Goal: Task Accomplishment & Management: Complete application form

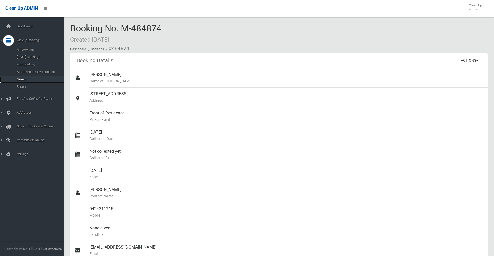
click at [18, 81] on span "Search" at bounding box center [39, 79] width 48 height 4
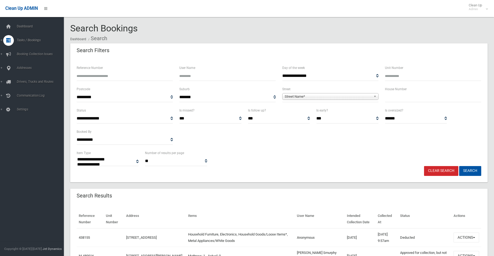
select select
click at [408, 100] on input "text" at bounding box center [433, 97] width 96 height 10
type input "**"
click at [357, 97] on span "Street Name*" at bounding box center [328, 96] width 87 height 6
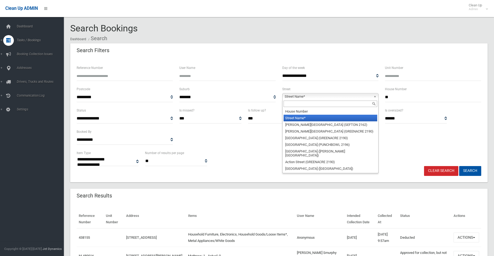
click at [318, 103] on input "text" at bounding box center [331, 104] width 94 height 6
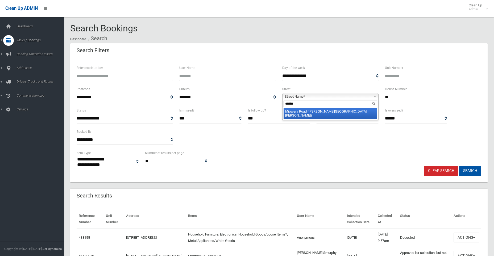
type input "******"
click at [326, 110] on li "Miower a Road (CHESTER HILL 2162)" at bounding box center [331, 113] width 94 height 11
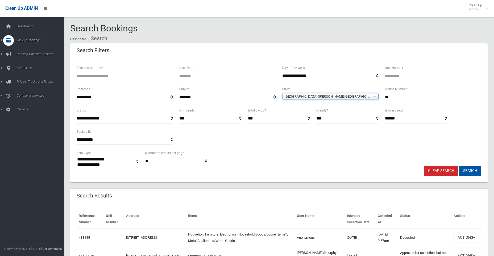
click at [475, 172] on button "Search" at bounding box center [470, 171] width 22 height 10
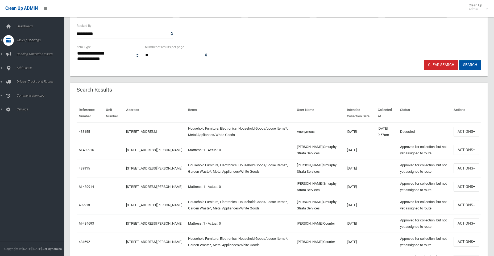
scroll to position [106, 0]
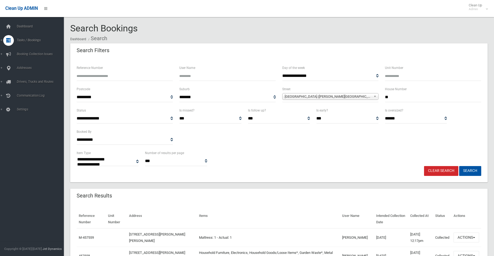
select select
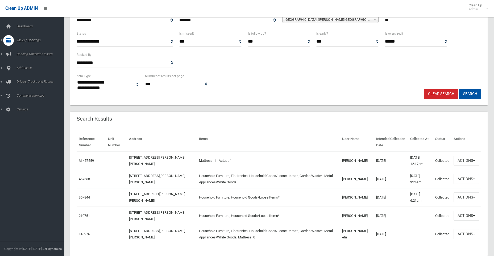
scroll to position [90, 0]
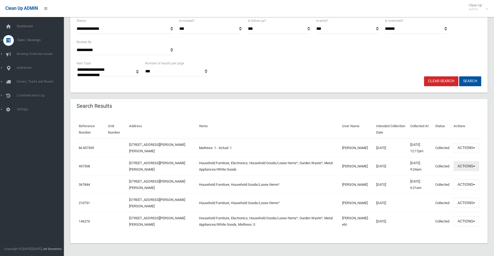
click at [460, 165] on button "Actions" at bounding box center [467, 166] width 26 height 10
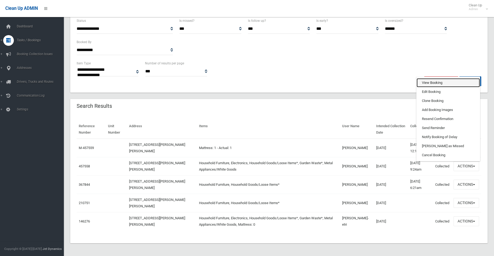
click at [430, 82] on link "View Booking" at bounding box center [448, 82] width 63 height 9
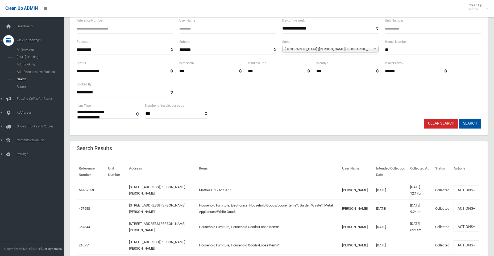
scroll to position [0, 0]
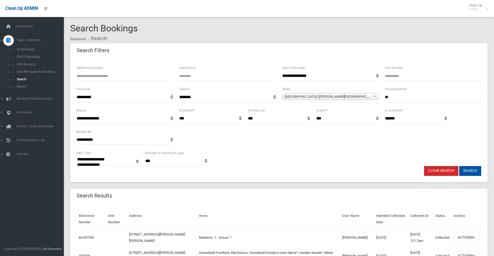
click at [394, 98] on input "**" at bounding box center [433, 97] width 96 height 10
type input "***"
click at [459, 166] on button "Search" at bounding box center [470, 171] width 22 height 10
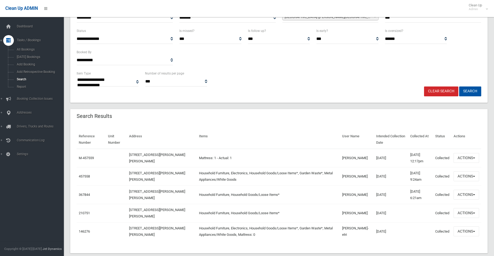
scroll to position [80, 0]
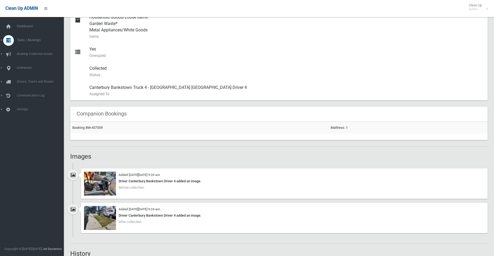
scroll to position [266, 0]
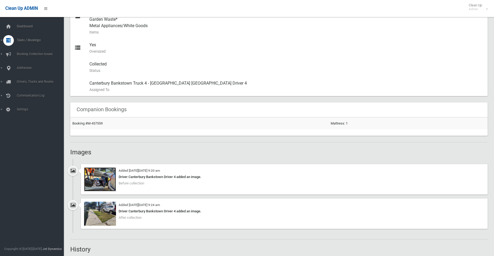
click at [94, 178] on img at bounding box center [100, 179] width 32 height 24
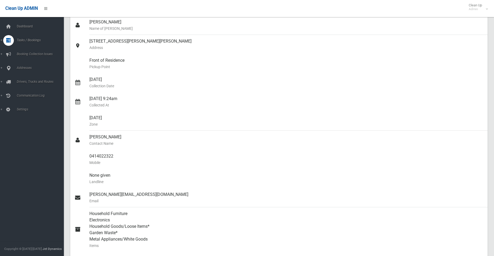
scroll to position [0, 0]
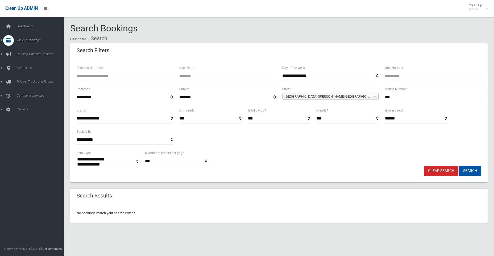
select select
click at [20, 113] on span "Addresses" at bounding box center [41, 113] width 53 height 4
click at [397, 97] on input "***" at bounding box center [433, 97] width 96 height 10
type input "**"
click at [473, 172] on button "Search" at bounding box center [470, 171] width 22 height 10
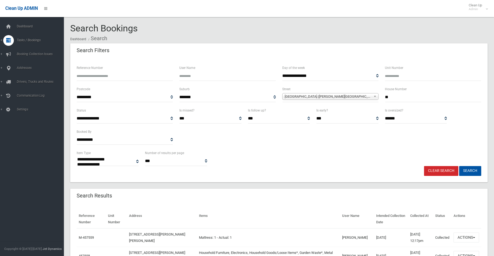
select select
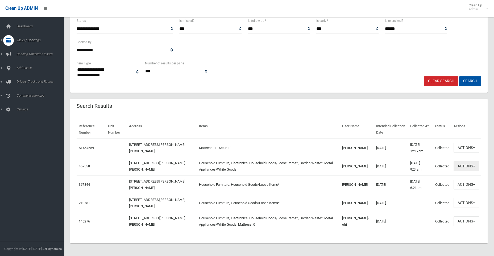
click at [468, 166] on button "Actions" at bounding box center [467, 166] width 26 height 10
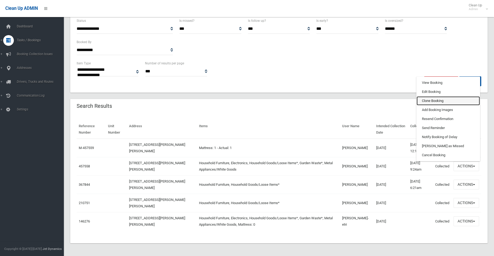
click at [435, 99] on link "Clone Booking" at bounding box center [448, 100] width 63 height 9
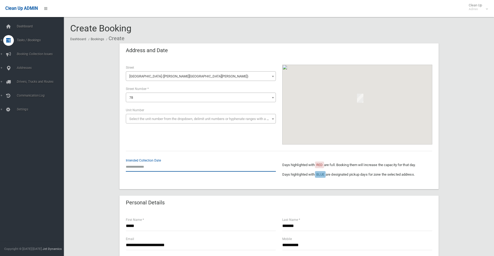
click at [146, 165] on input "text" at bounding box center [201, 167] width 150 height 10
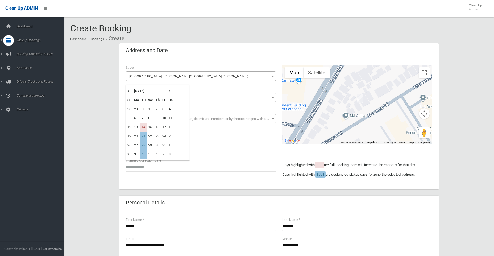
click at [170, 93] on th "»" at bounding box center [170, 90] width 7 height 9
click at [142, 118] on td "6" at bounding box center [143, 118] width 7 height 9
type input "**********"
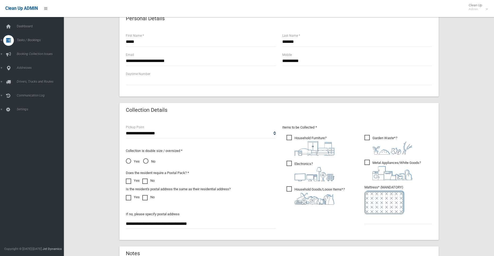
scroll to position [186, 0]
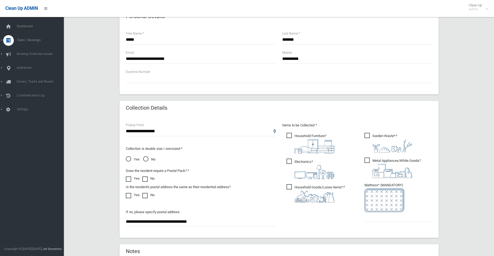
drag, startPoint x: 221, startPoint y: 222, endPoint x: 107, endPoint y: 223, distance: 113.8
click at [107, 223] on div "**********" at bounding box center [278, 89] width 417 height 464
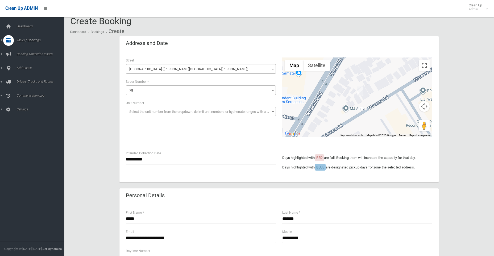
scroll to position [0, 0]
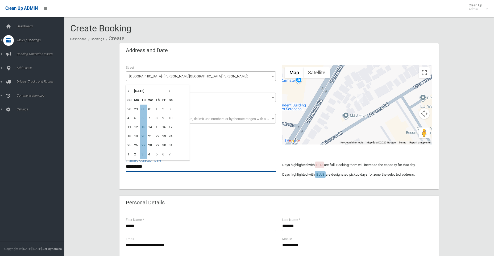
click at [139, 167] on input "**********" at bounding box center [201, 167] width 150 height 10
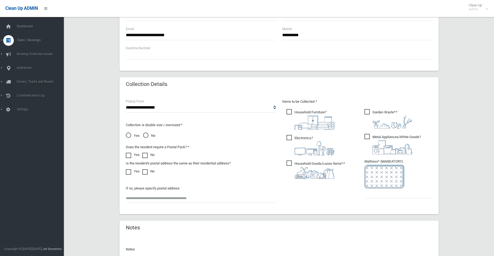
scroll to position [213, 0]
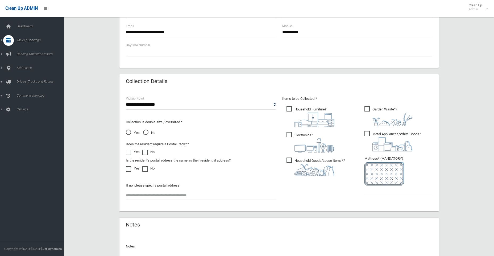
click at [145, 131] on span "No" at bounding box center [149, 133] width 12 height 6
click at [384, 191] on input "text" at bounding box center [398, 190] width 68 height 10
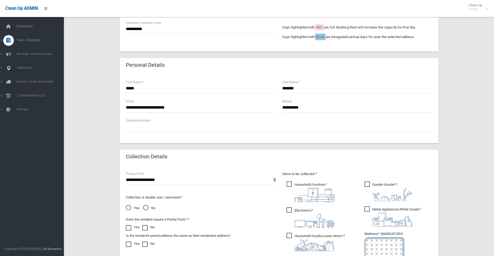
scroll to position [271, 0]
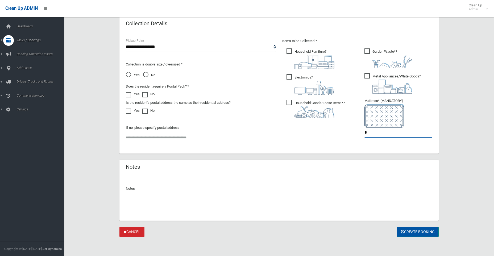
type input "*"
click at [419, 230] on button "Create Booking" at bounding box center [418, 232] width 42 height 10
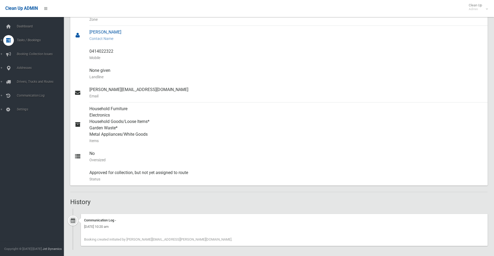
scroll to position [161, 0]
